Goal: Check status: Check status

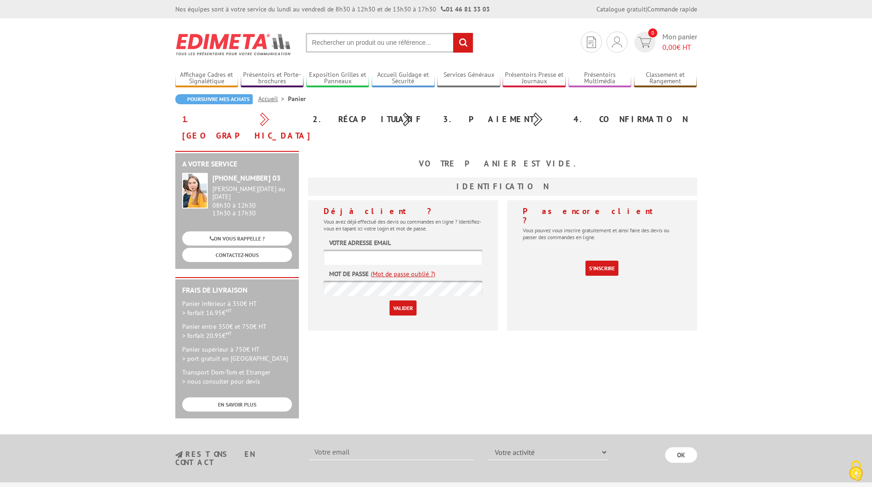
type input "communication@theatrepublicmontreuil.com"
click at [392, 301] on input "Valider" at bounding box center [402, 308] width 27 height 15
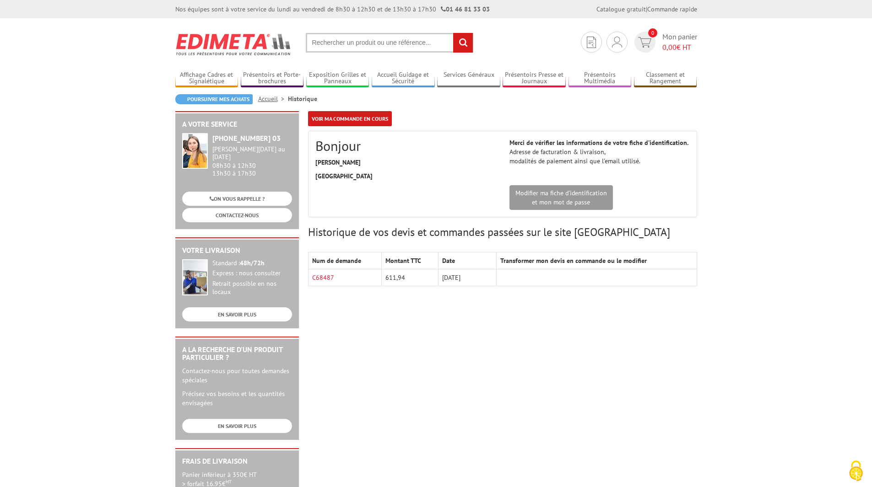
click at [334, 275] on td "C68487" at bounding box center [345, 278] width 74 height 17
click at [325, 276] on link "C68487" at bounding box center [323, 278] width 22 height 8
click at [612, 40] on img at bounding box center [617, 42] width 10 height 11
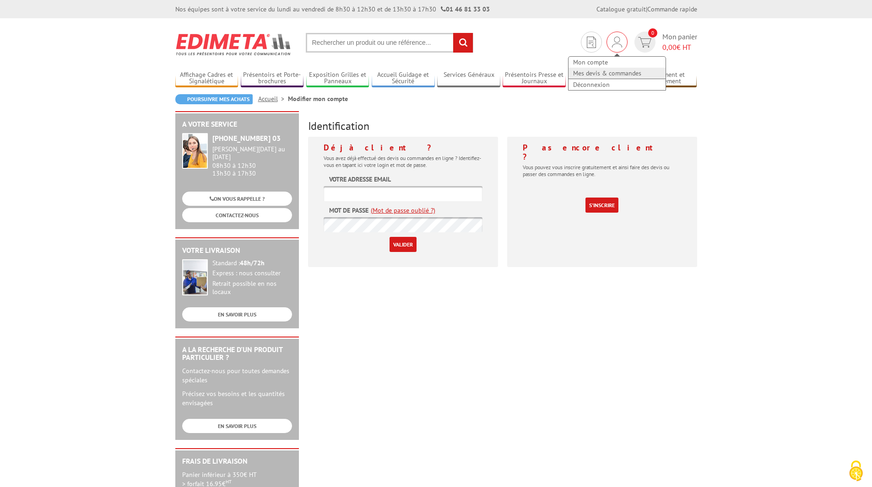
type input "[EMAIL_ADDRESS][DOMAIN_NAME]"
click at [615, 74] on link "Mes devis & commandes" at bounding box center [616, 73] width 97 height 11
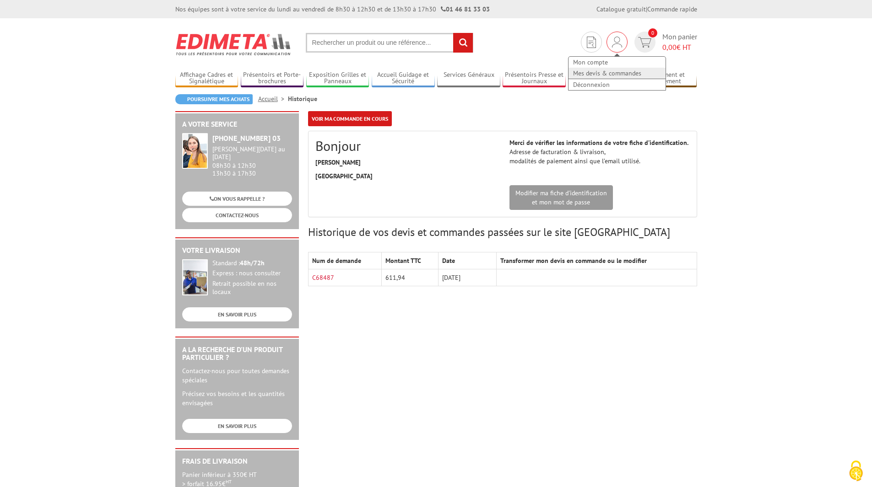
click at [601, 70] on link "Mes devis & commandes" at bounding box center [616, 73] width 97 height 11
click at [610, 65] on link "Mon compte" at bounding box center [616, 62] width 97 height 11
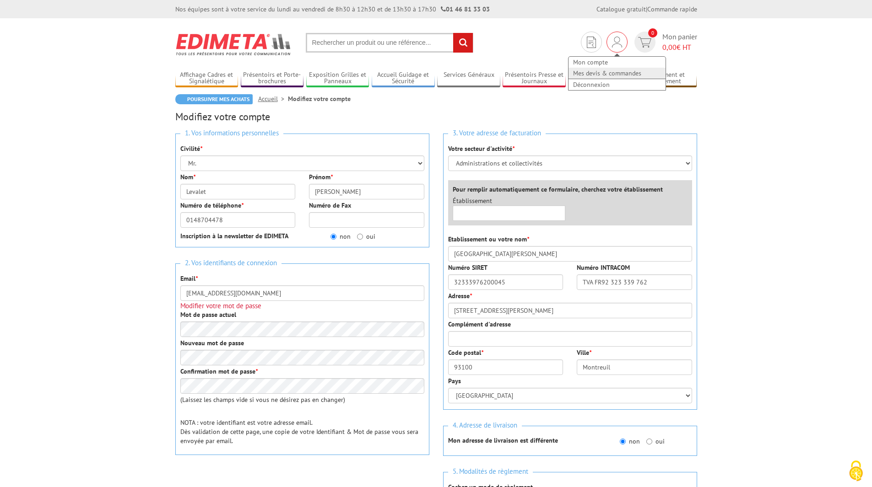
click at [615, 74] on link "Mes devis & commandes" at bounding box center [616, 73] width 97 height 11
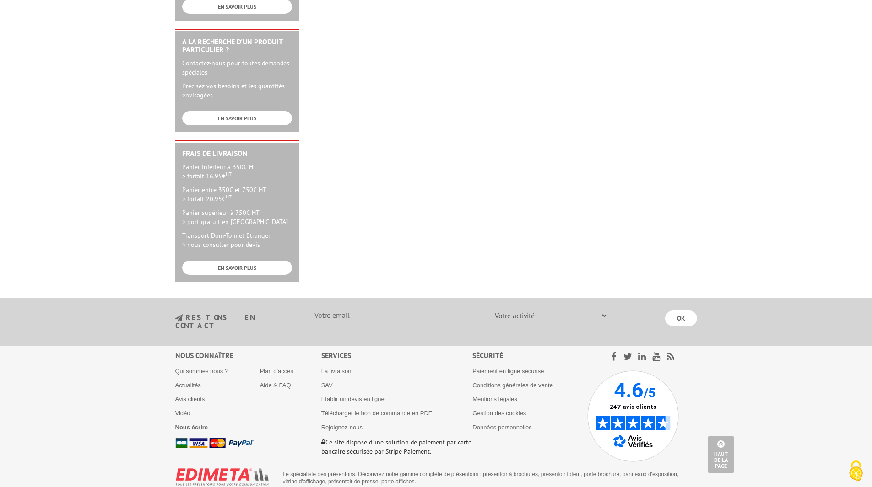
scroll to position [317, 0]
